Goal: Information Seeking & Learning: Check status

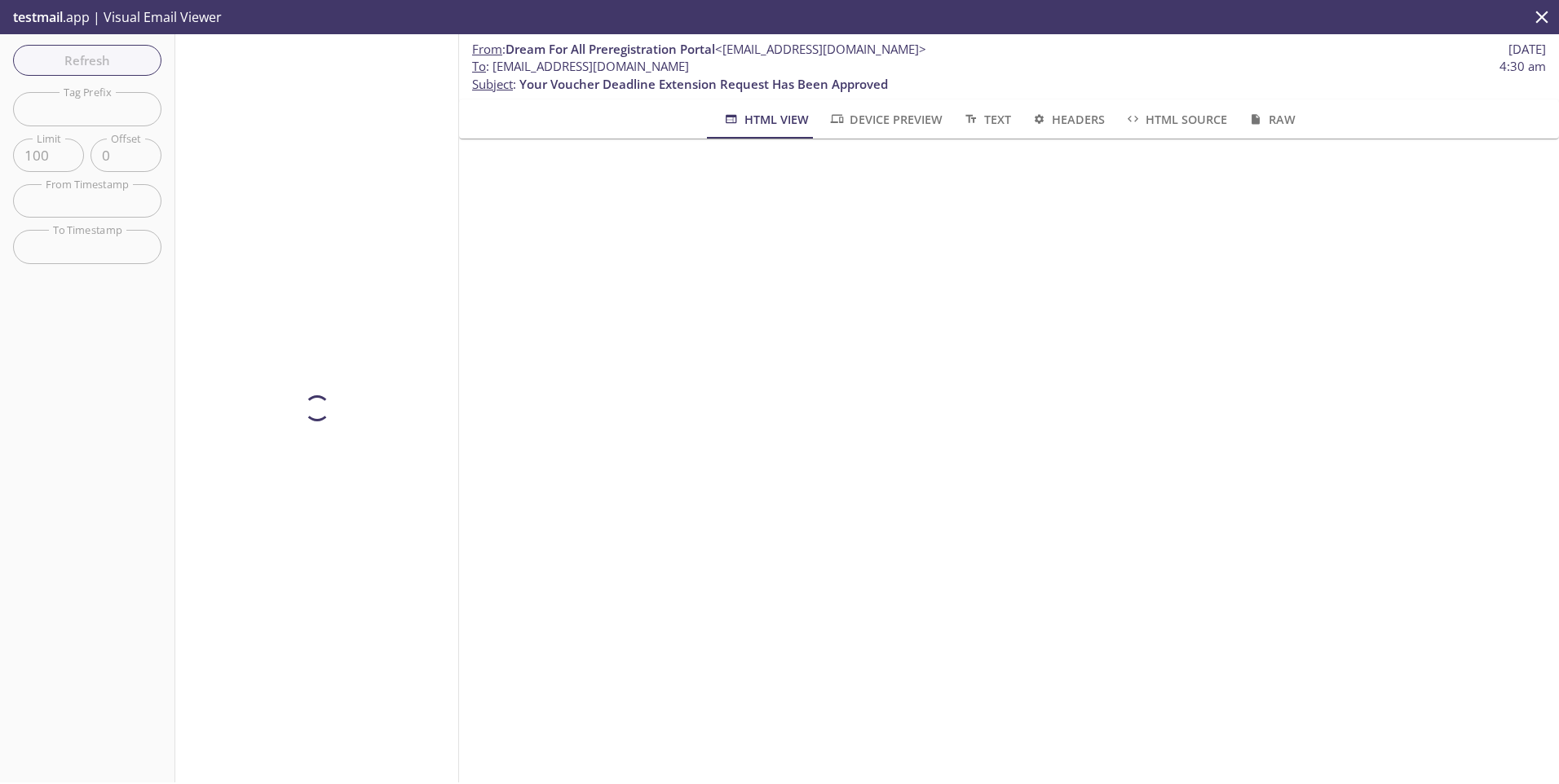
click at [77, 62] on div "Refresh Filters Tag Prefix Tag Prefix Limit 100 Limit Offset 0 Offset From Time…" at bounding box center [88, 408] width 175 height 748
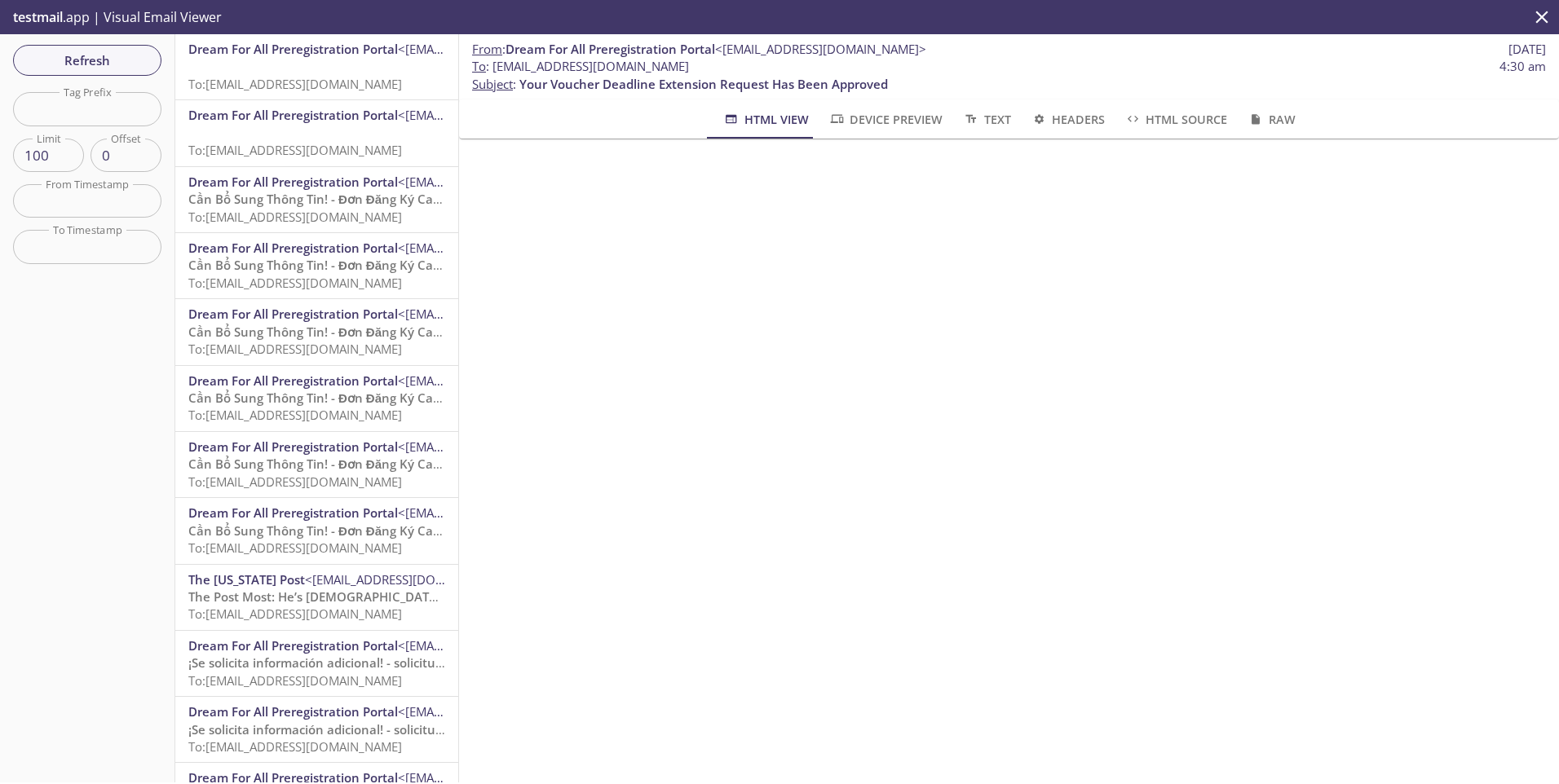
click at [305, 62] on p "To: [EMAIL_ADDRESS][DOMAIN_NAME]" at bounding box center [317, 75] width 257 height 35
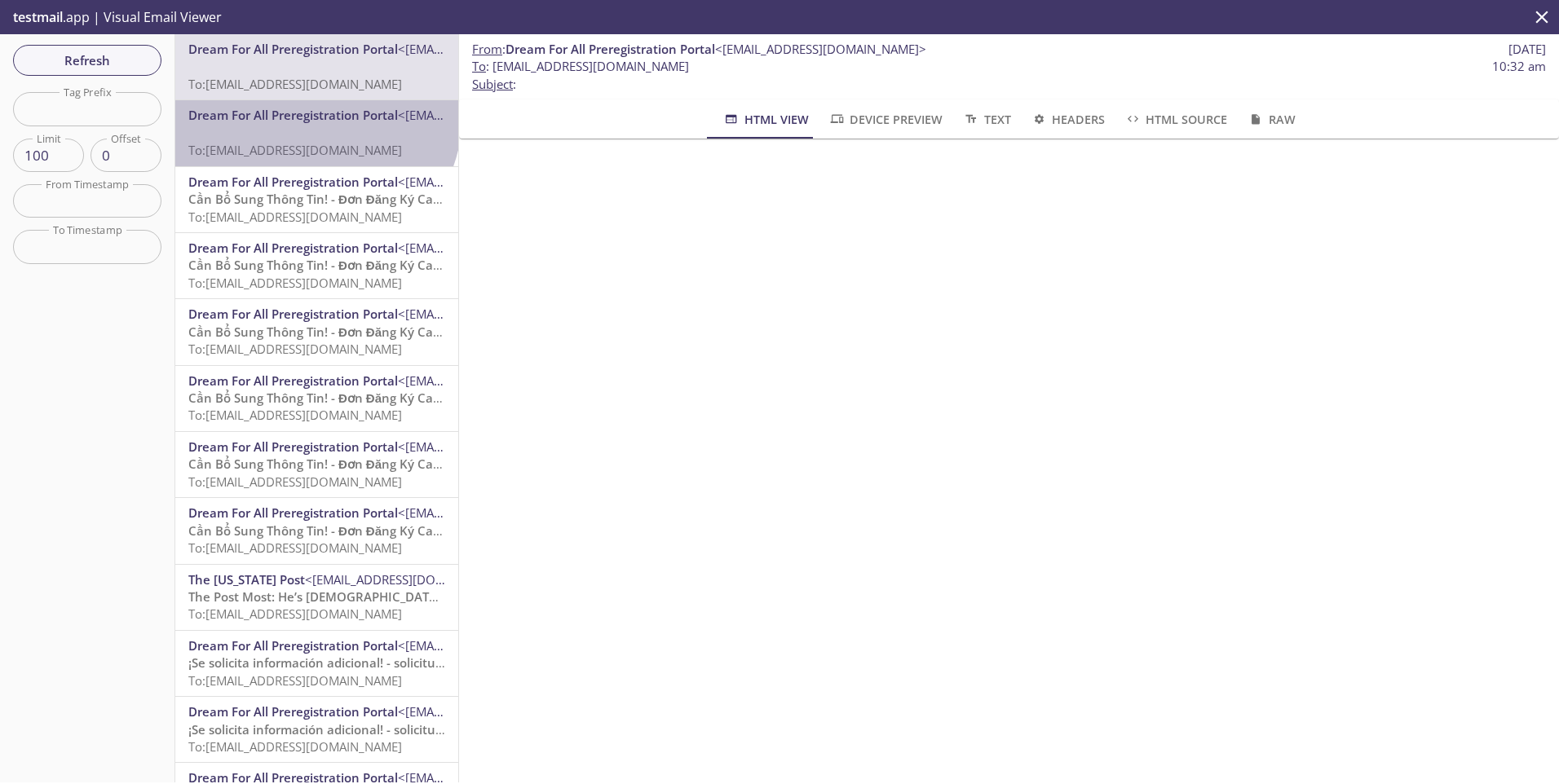
click at [314, 115] on span "Dream For All Preregistration Portal" at bounding box center [293, 115] width 209 height 17
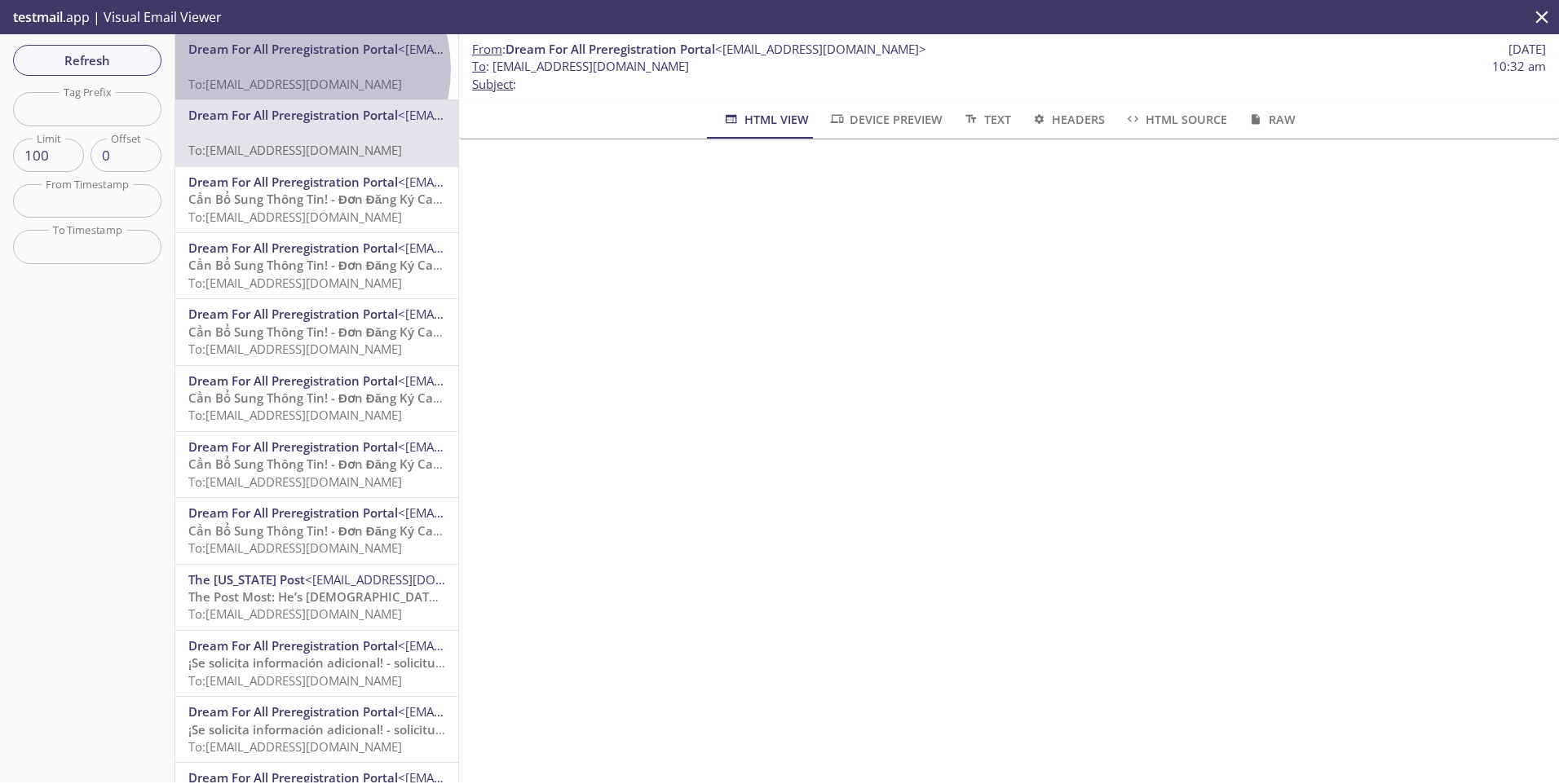
click at [305, 69] on p "To: [EMAIL_ADDRESS][DOMAIN_NAME]" at bounding box center [317, 75] width 257 height 35
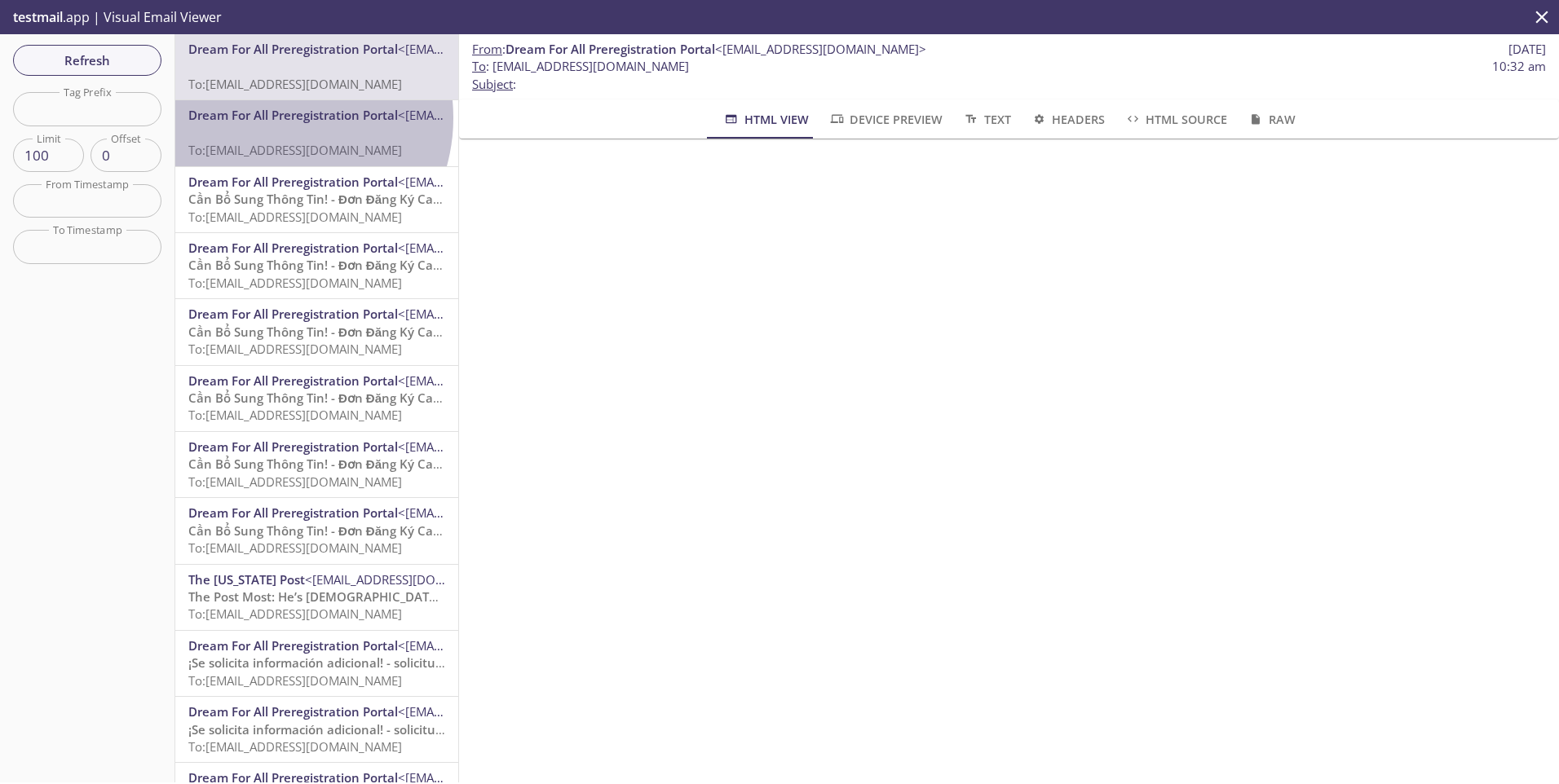
click at [273, 118] on span "Dream For All Preregistration Portal" at bounding box center [293, 115] width 209 height 17
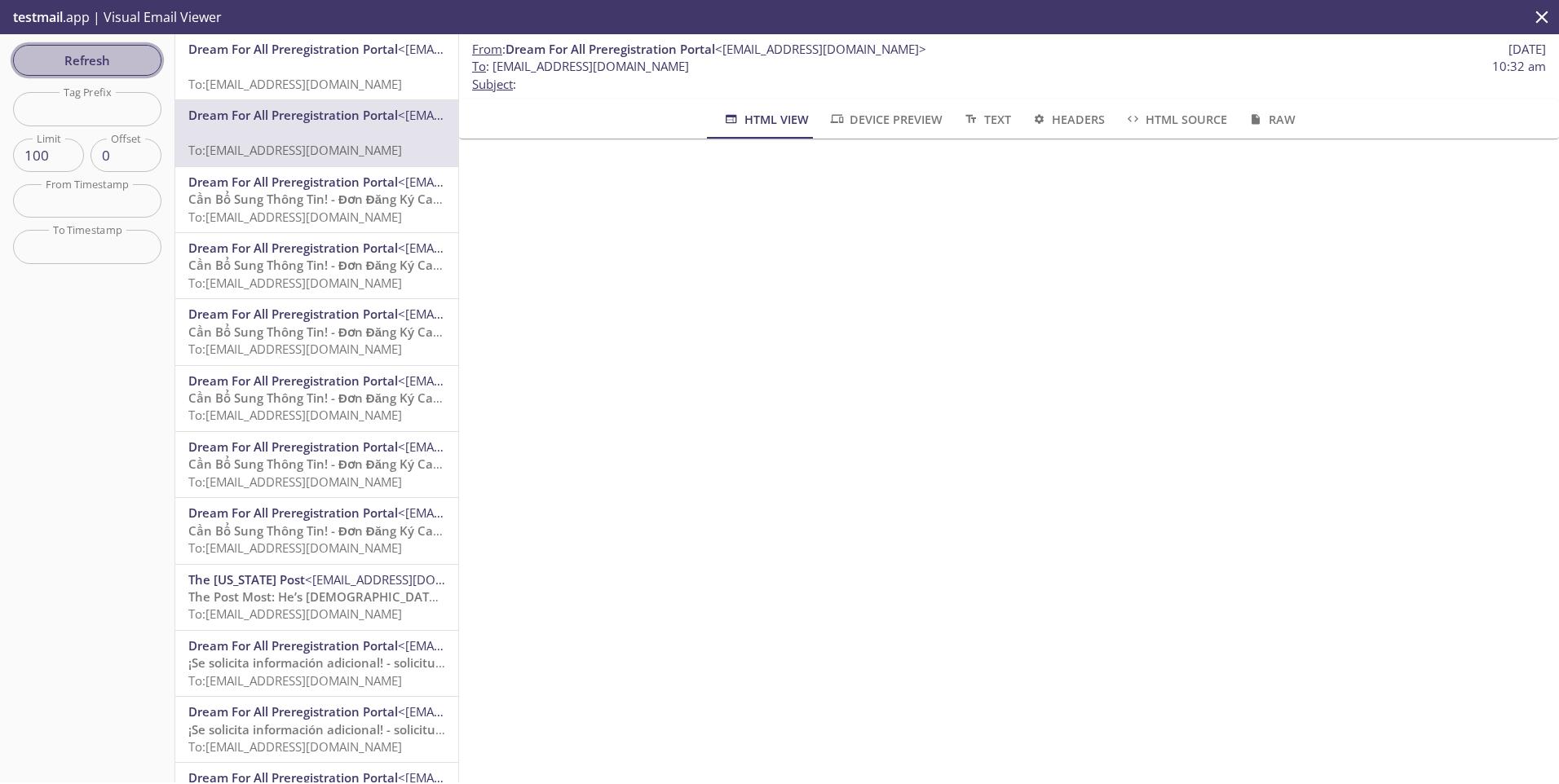
click at [59, 68] on span "Refresh" at bounding box center [88, 60] width 123 height 21
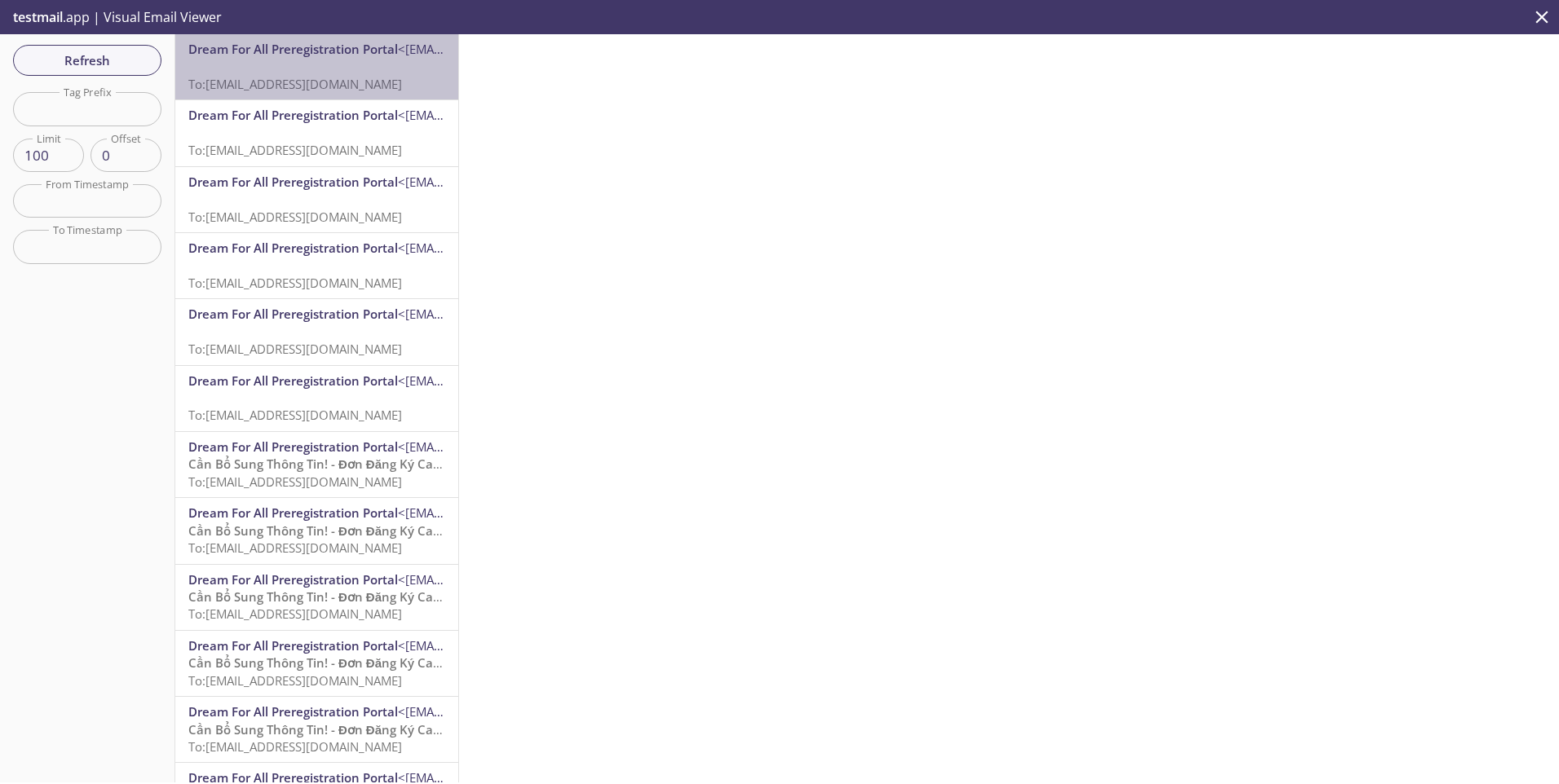
click at [331, 56] on span "Dream For All Preregistration Portal" at bounding box center [293, 49] width 209 height 17
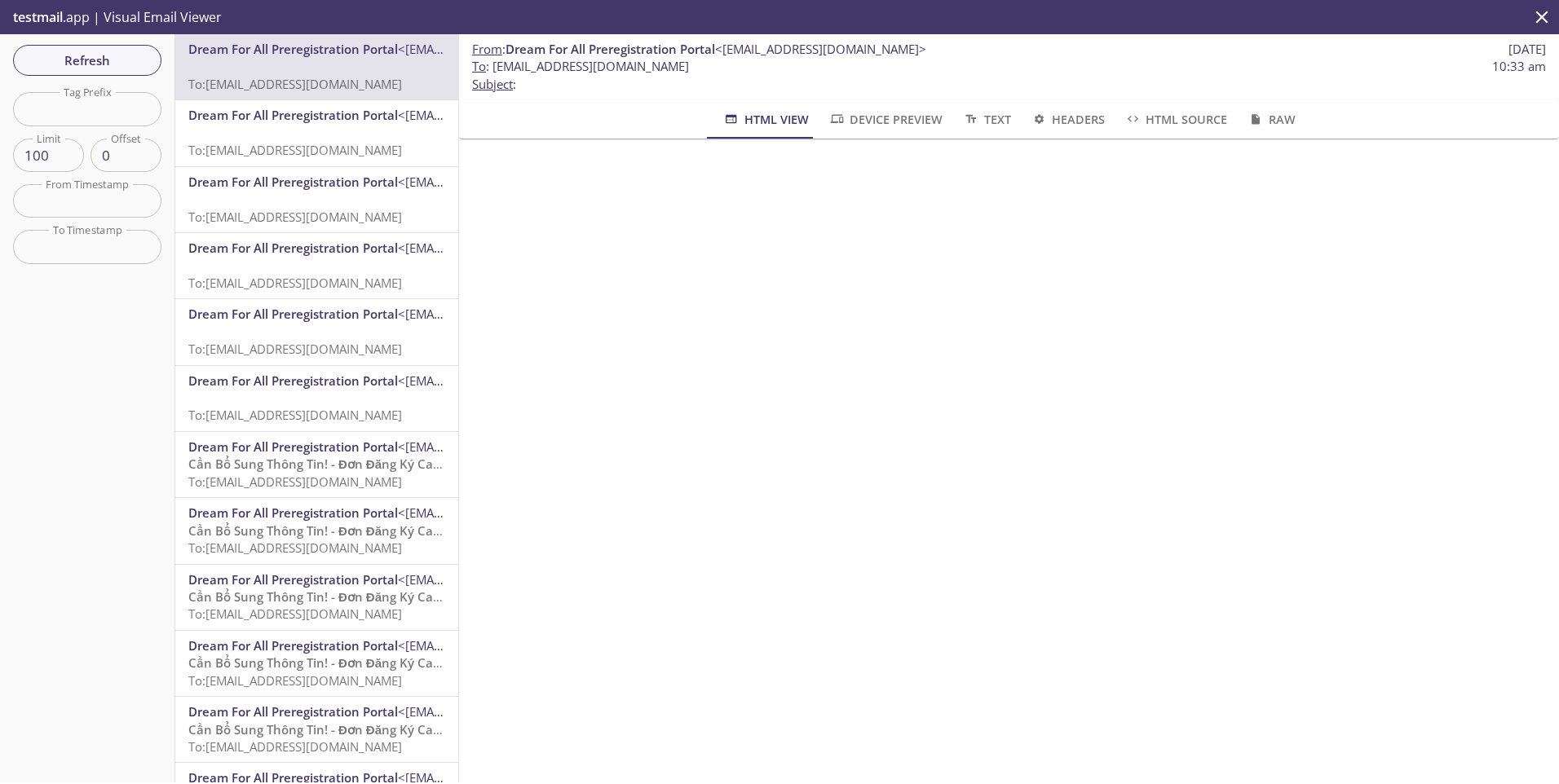
click at [324, 113] on span "Dream For All Preregistration Portal" at bounding box center [293, 115] width 209 height 17
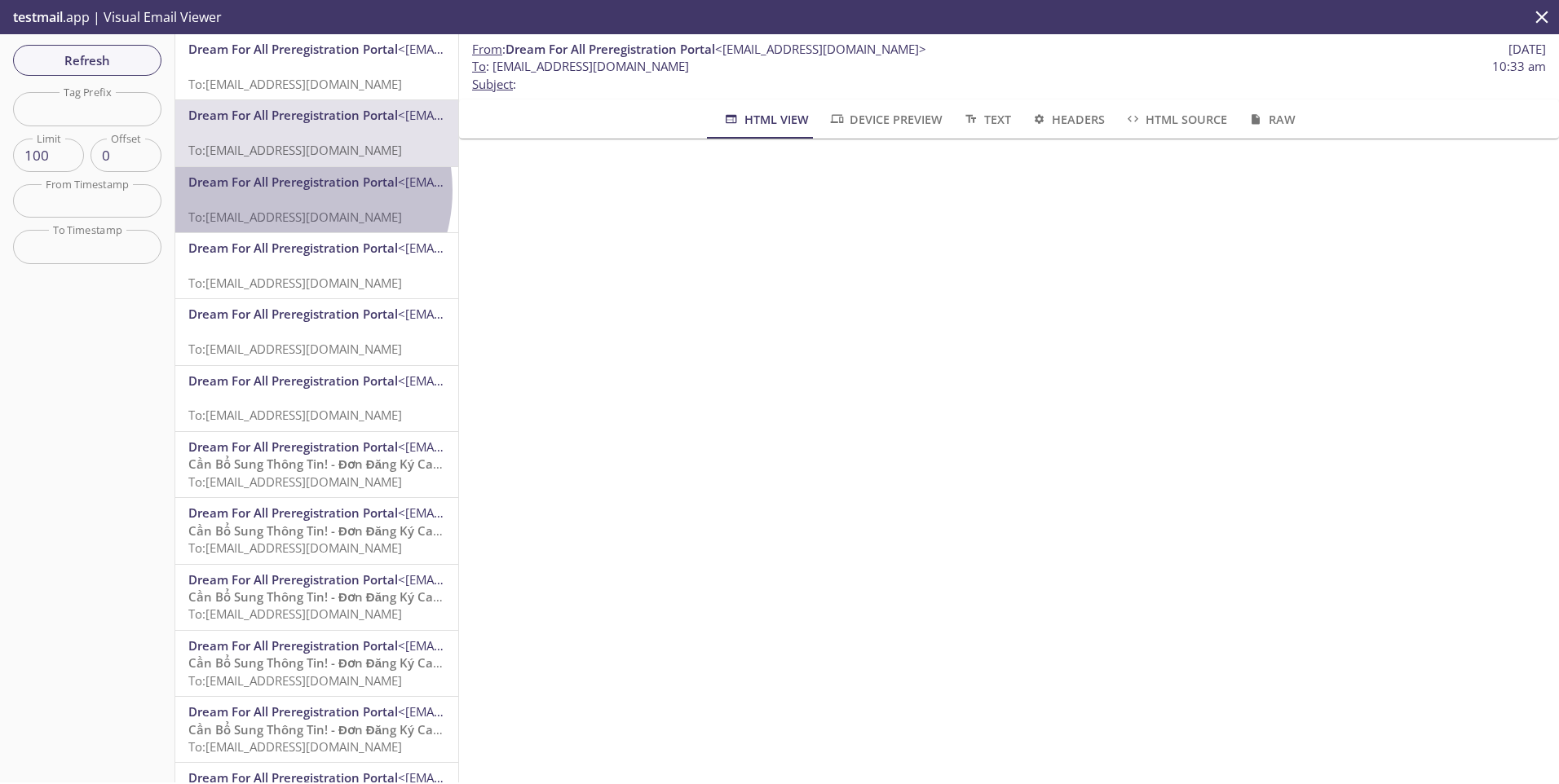
click at [283, 191] on span "Dream For All Preregistration Portal <[EMAIL_ADDRESS][DOMAIN_NAME]>" at bounding box center [317, 182] width 257 height 18
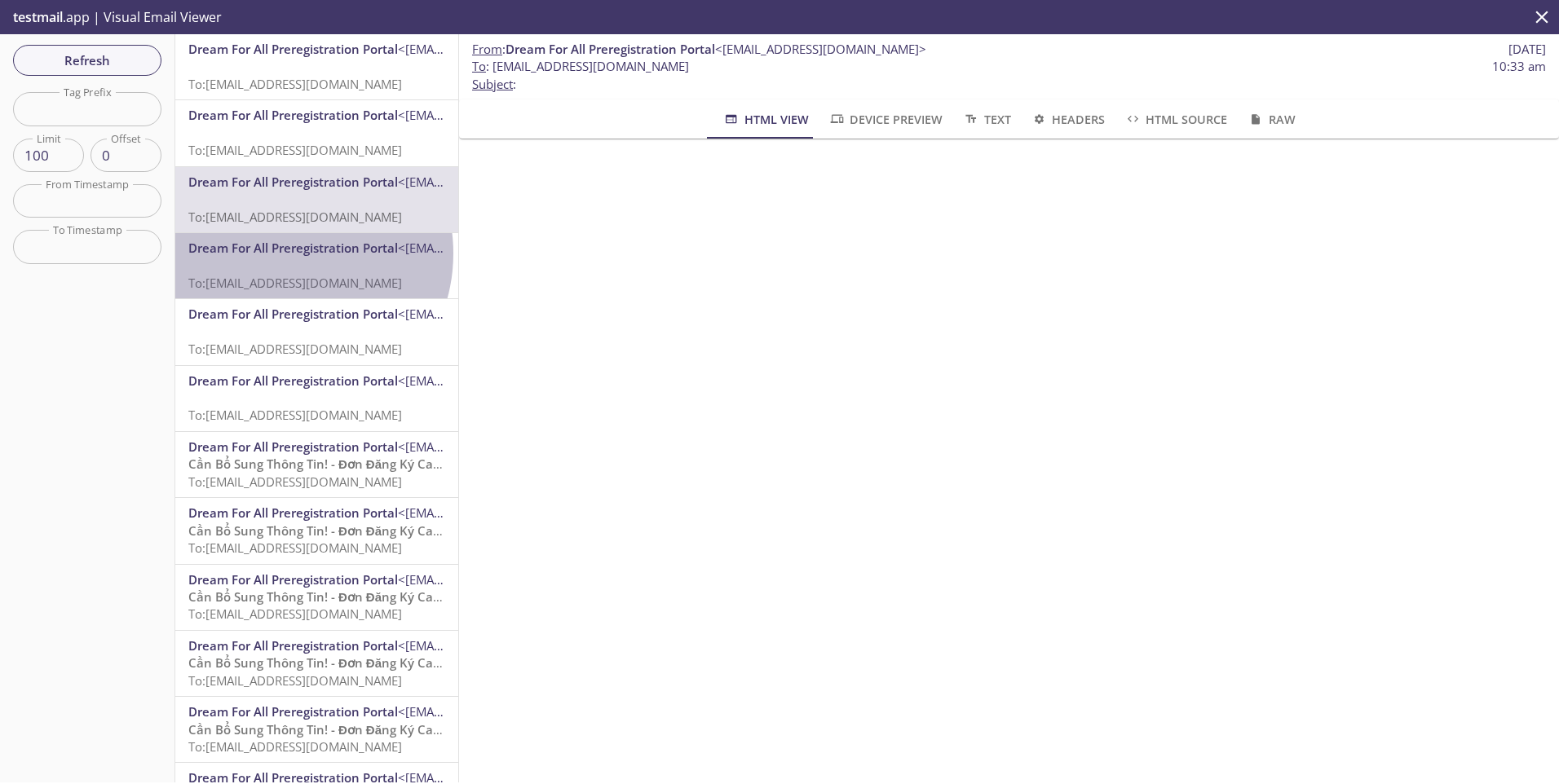
click at [283, 254] on span "Dream For All Preregistration Portal" at bounding box center [293, 247] width 209 height 17
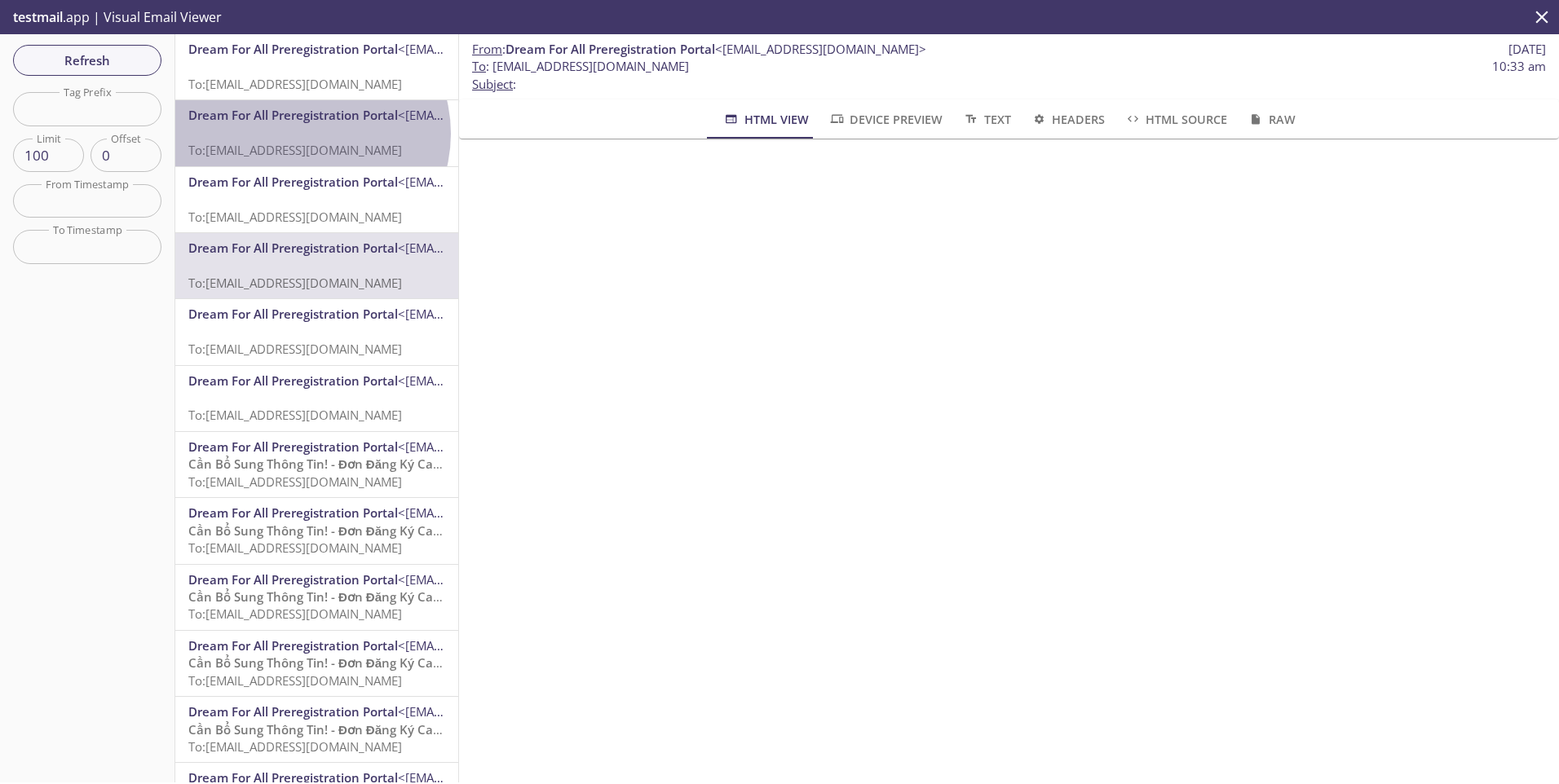
click at [307, 133] on p "To: [EMAIL_ADDRESS][DOMAIN_NAME]" at bounding box center [317, 142] width 257 height 35
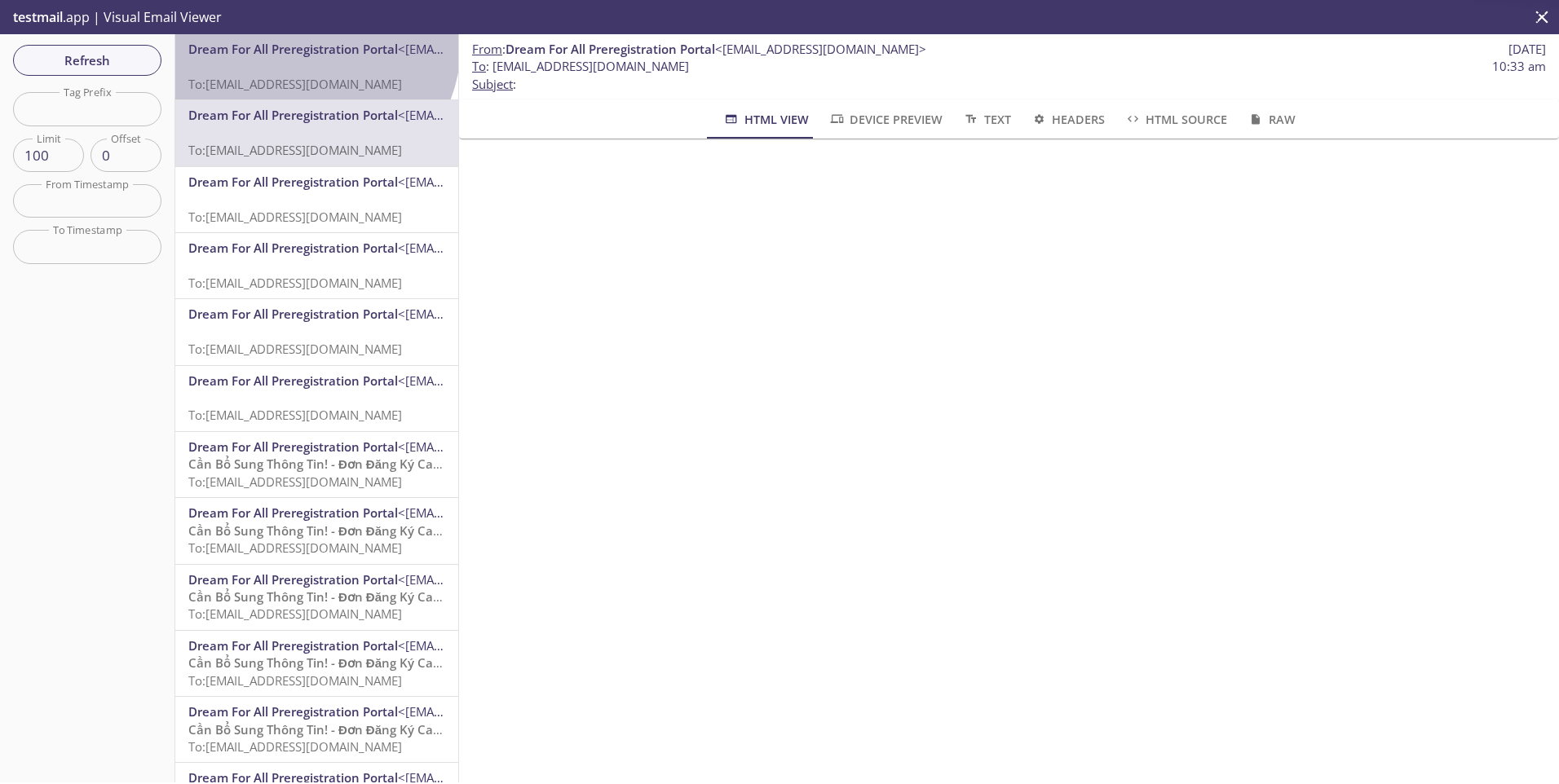
click at [312, 46] on span "Dream For All Preregistration Portal" at bounding box center [293, 49] width 209 height 17
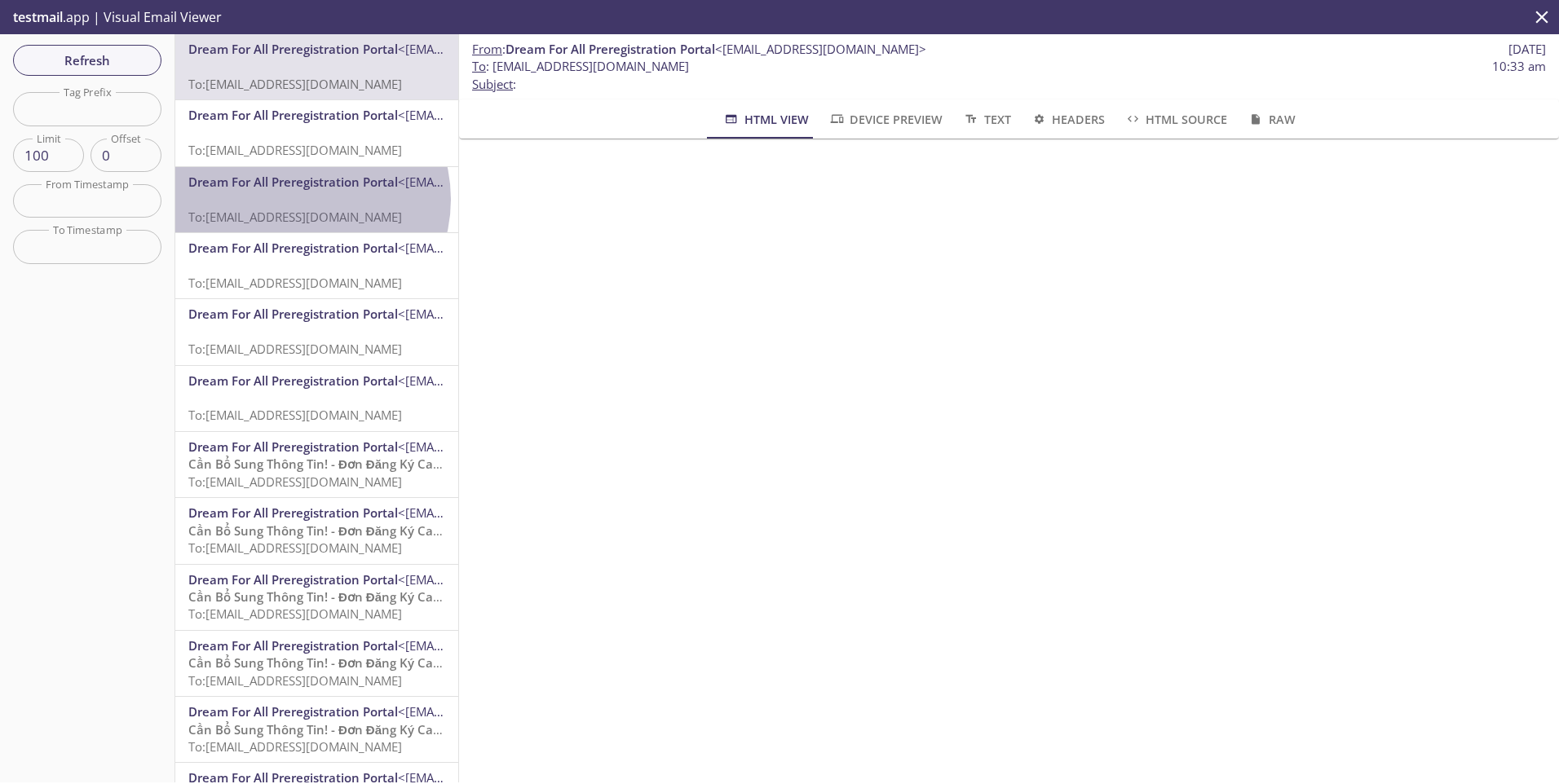
click at [300, 199] on p "To: [EMAIL_ADDRESS][DOMAIN_NAME]" at bounding box center [317, 208] width 257 height 35
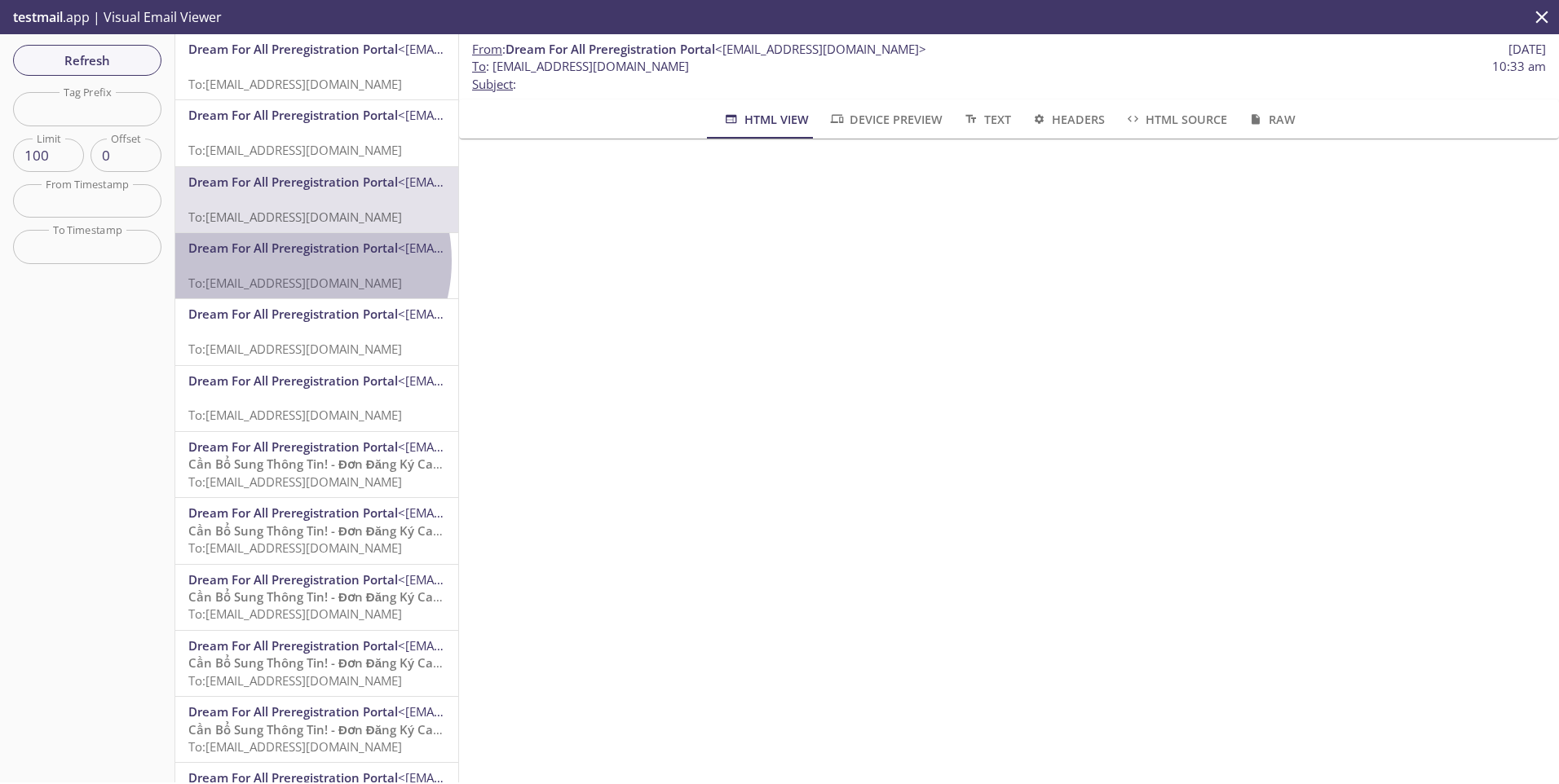
click at [288, 261] on p "To: [EMAIL_ADDRESS][DOMAIN_NAME]" at bounding box center [317, 274] width 257 height 35
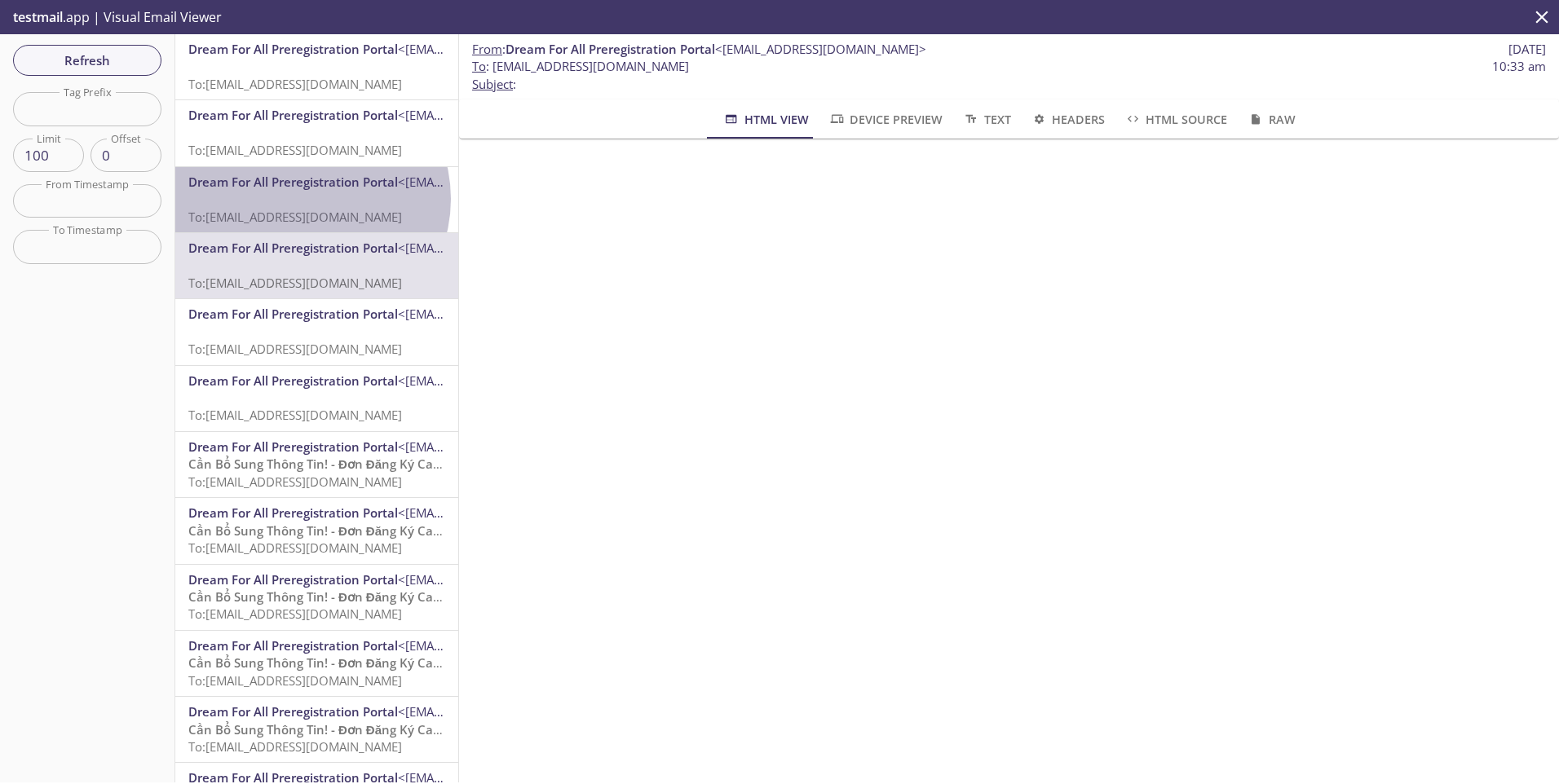
click at [305, 198] on p "To: [EMAIL_ADDRESS][DOMAIN_NAME]" at bounding box center [317, 208] width 257 height 35
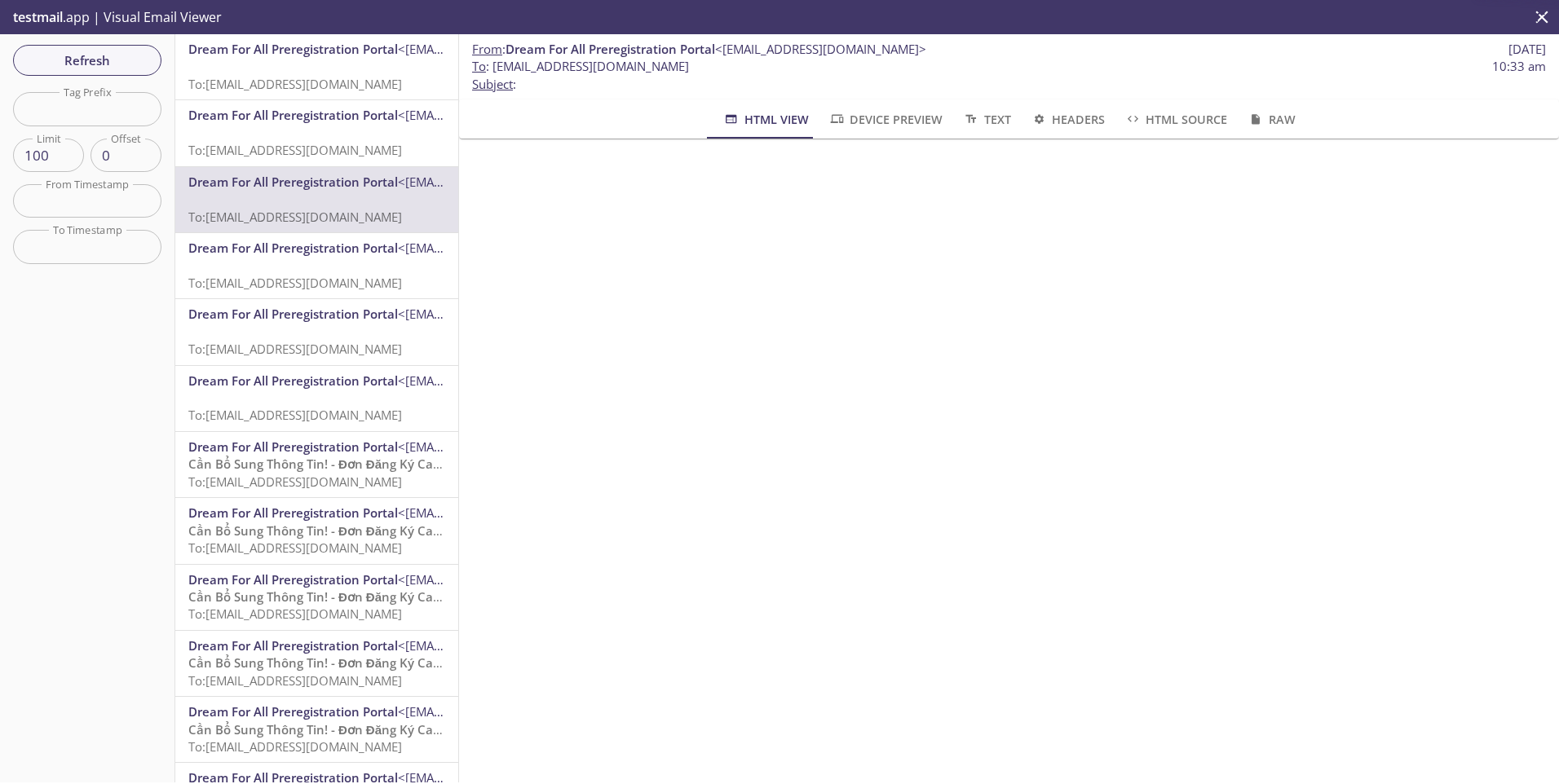
click at [321, 128] on p "To: [EMAIL_ADDRESS][DOMAIN_NAME]" at bounding box center [317, 142] width 257 height 35
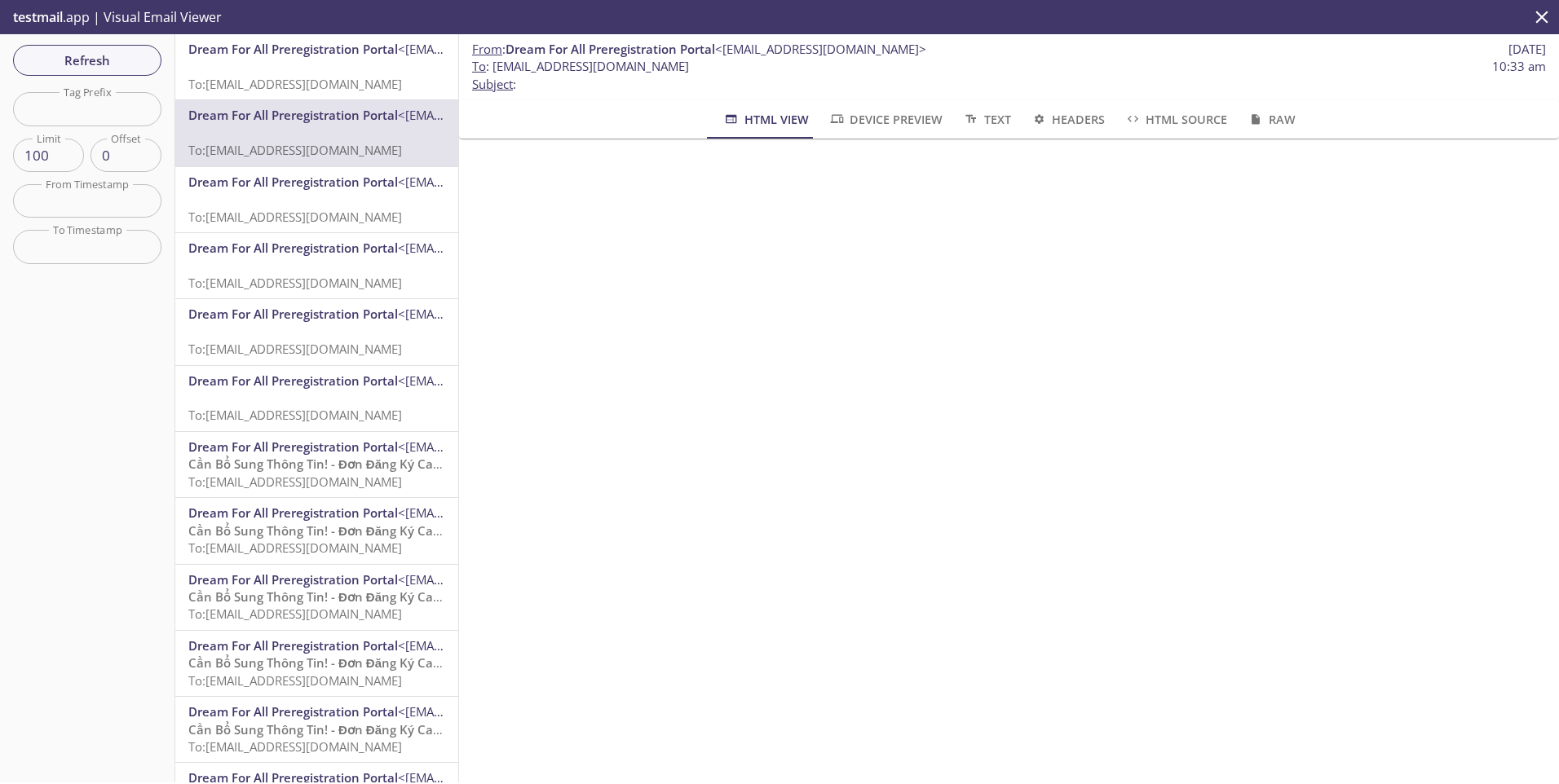
click at [312, 77] on span "To: [EMAIL_ADDRESS][DOMAIN_NAME]" at bounding box center [296, 84] width 214 height 17
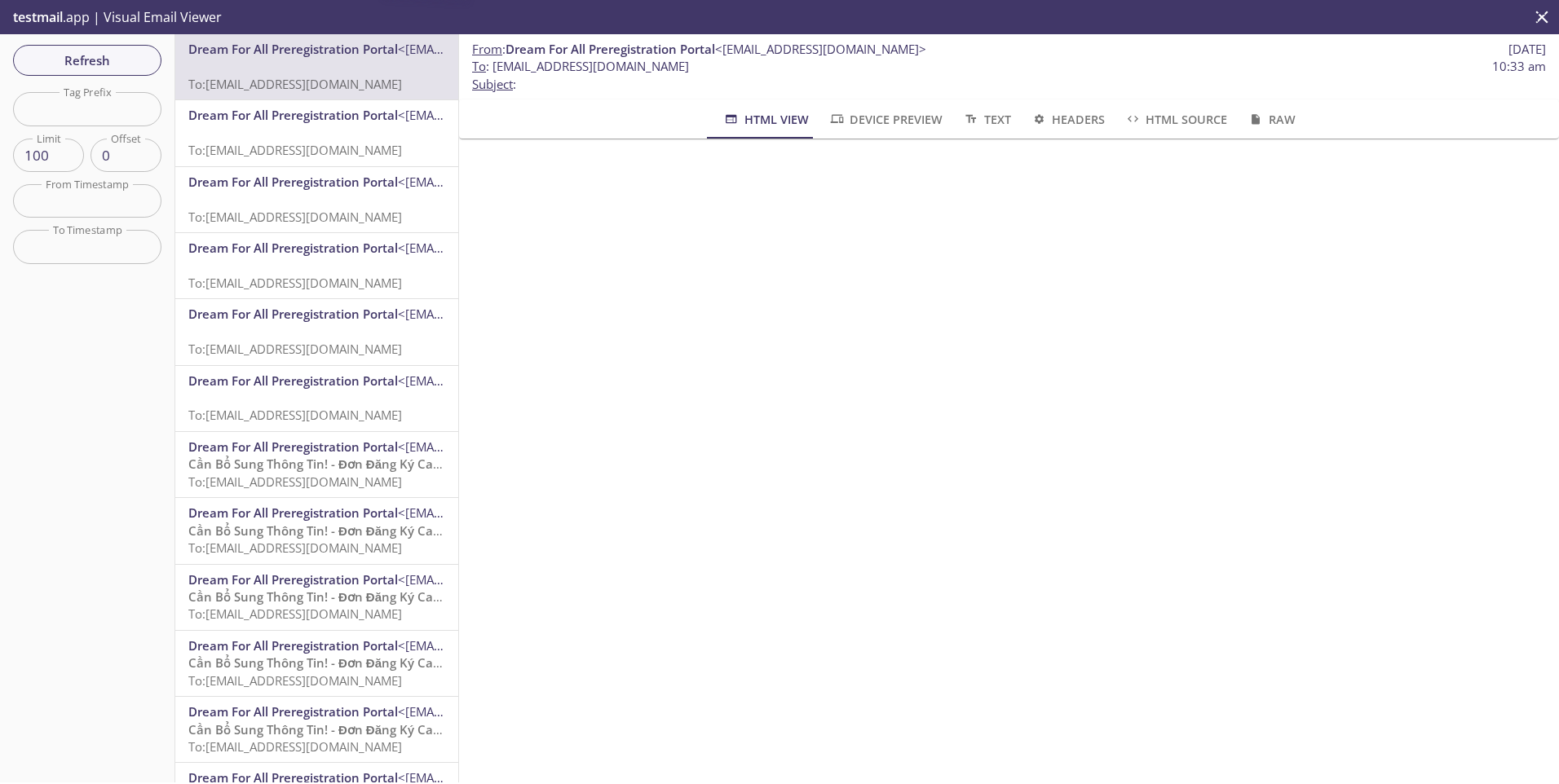
click at [308, 123] on span "Dream For All Preregistration Portal" at bounding box center [293, 115] width 209 height 17
